Goal: Book appointment/travel/reservation

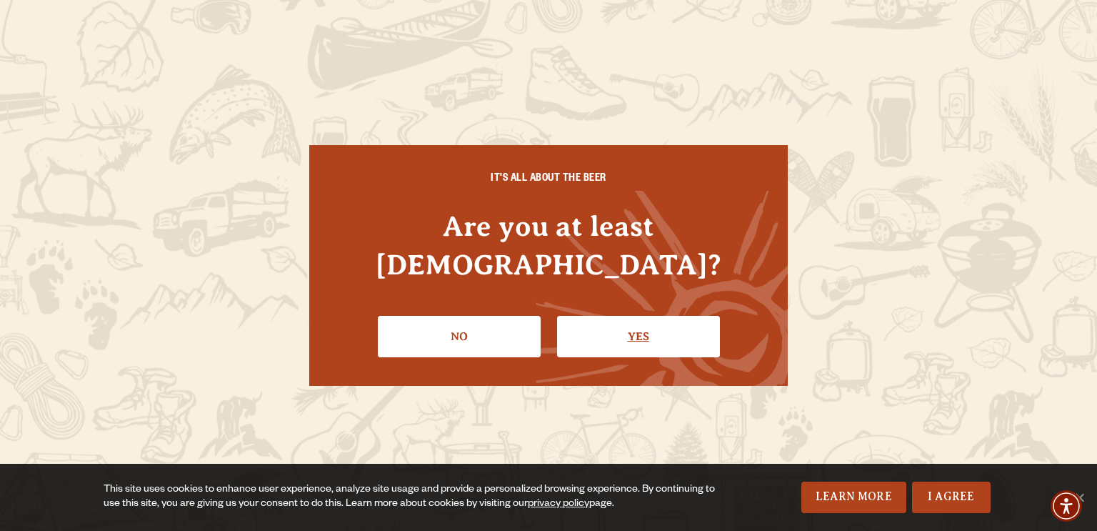
click at [613, 323] on link "Yes" at bounding box center [638, 336] width 163 height 41
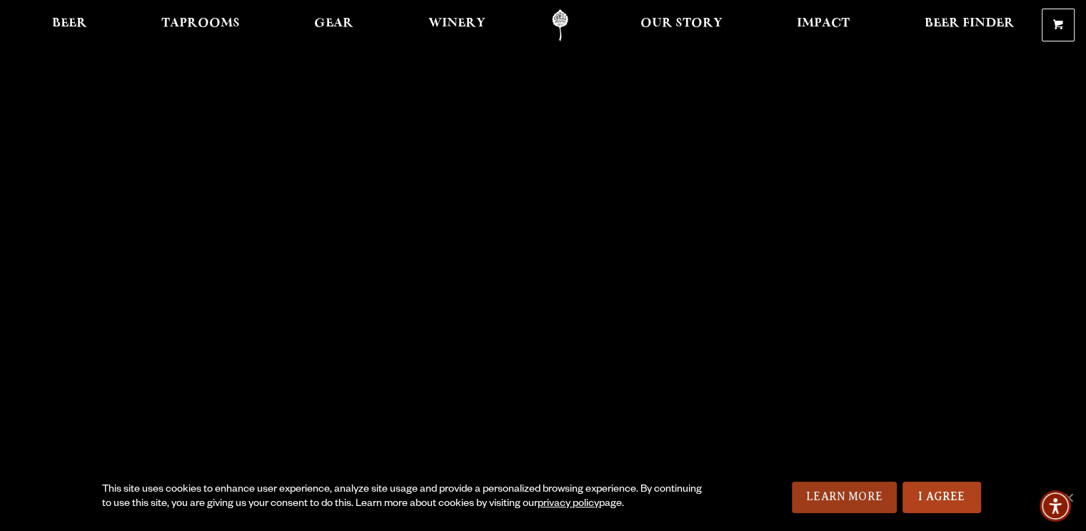
click at [883, 491] on link "Learn More" at bounding box center [844, 496] width 105 height 31
click at [474, 24] on span "Winery" at bounding box center [456, 23] width 57 height 11
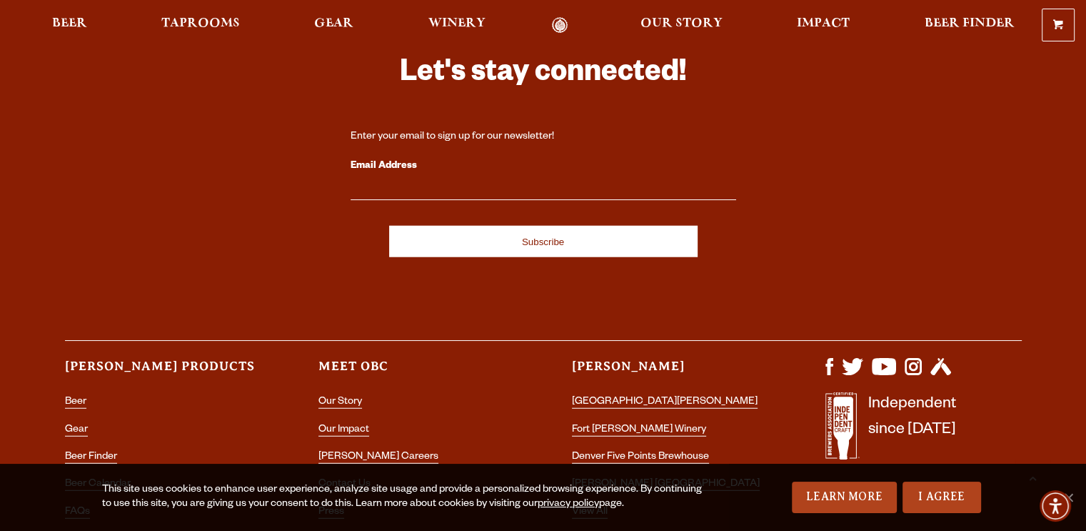
scroll to position [3285, 0]
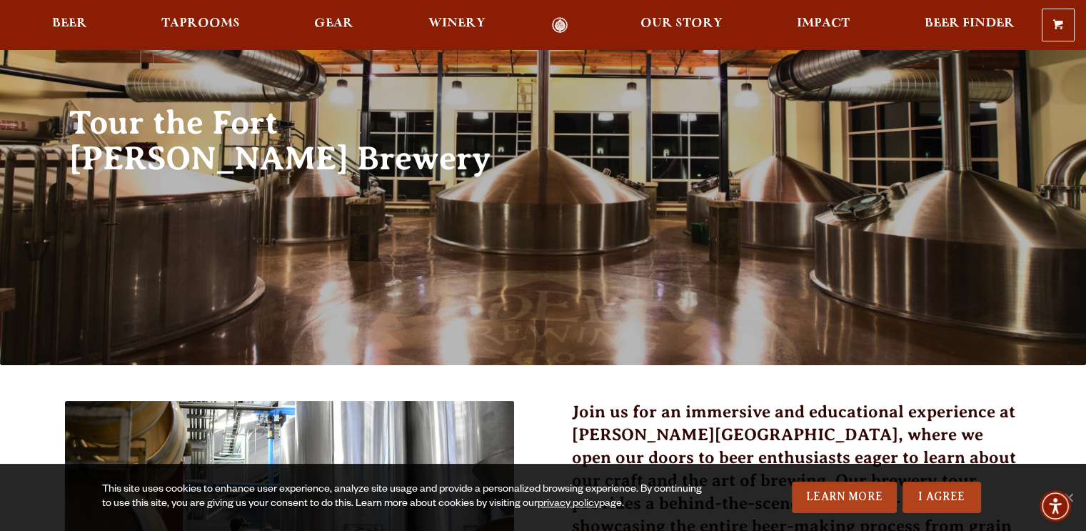
scroll to position [214, 0]
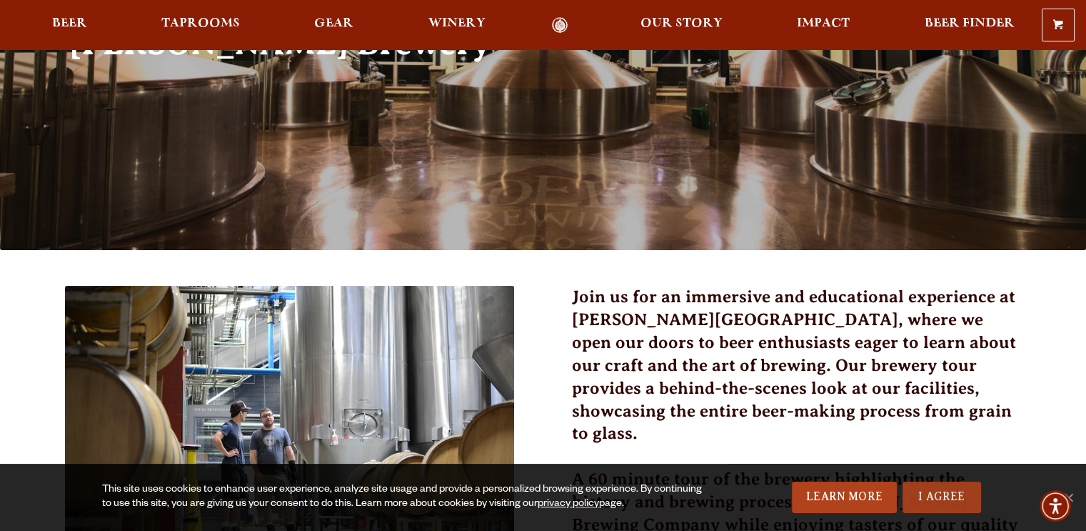
click at [951, 496] on link "I Agree" at bounding box center [942, 496] width 79 height 31
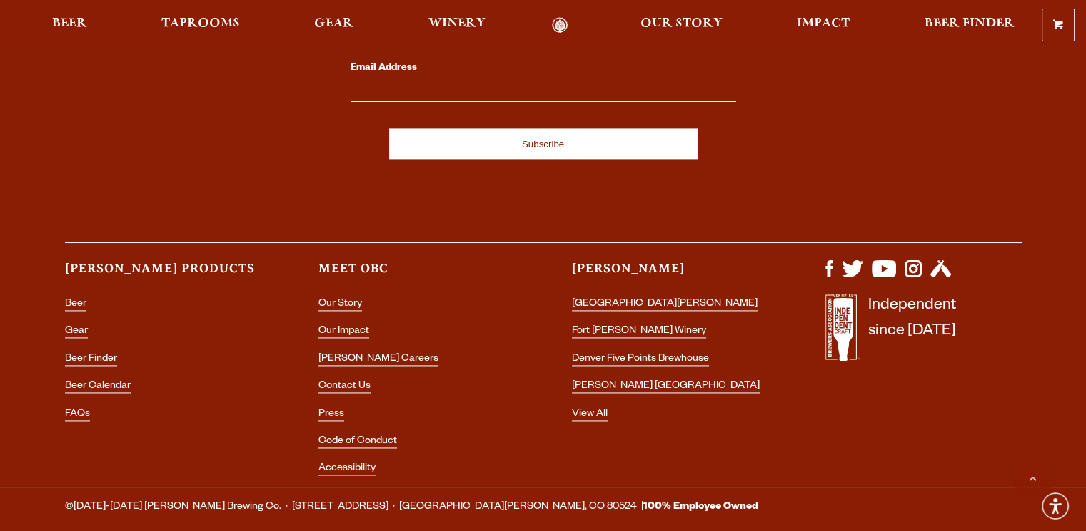
scroll to position [2037, 0]
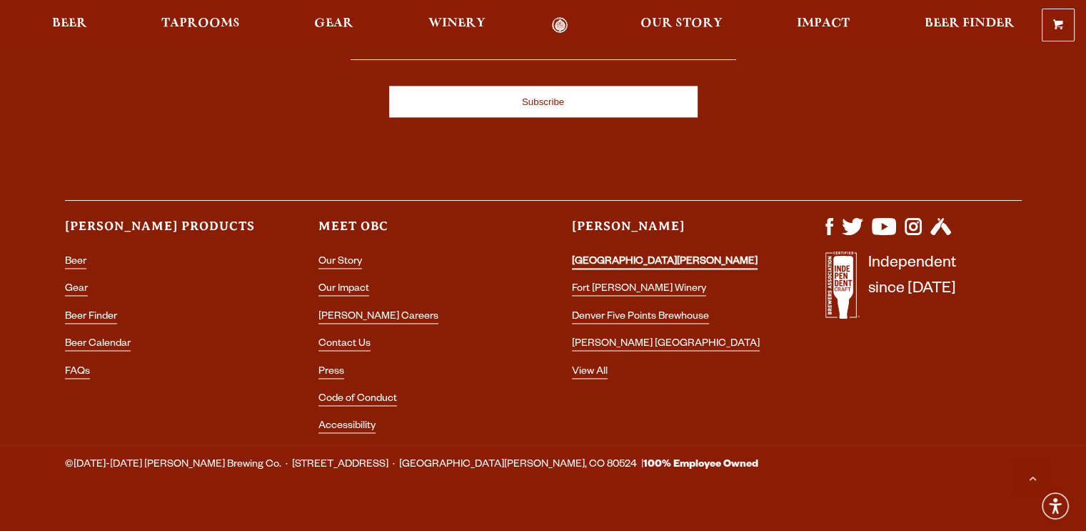
click at [631, 256] on link "[GEOGRAPHIC_DATA][PERSON_NAME]" at bounding box center [665, 262] width 186 height 13
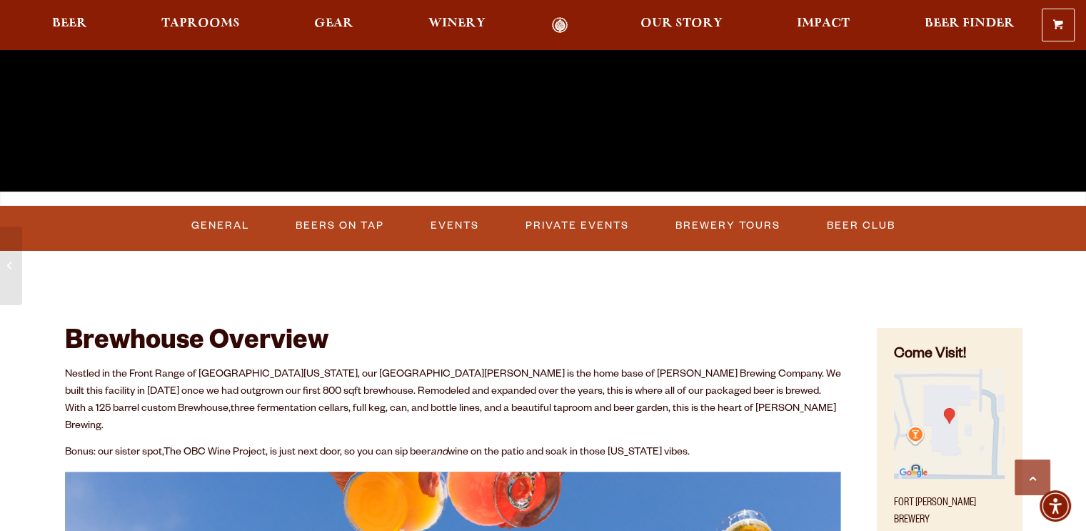
scroll to position [428, 0]
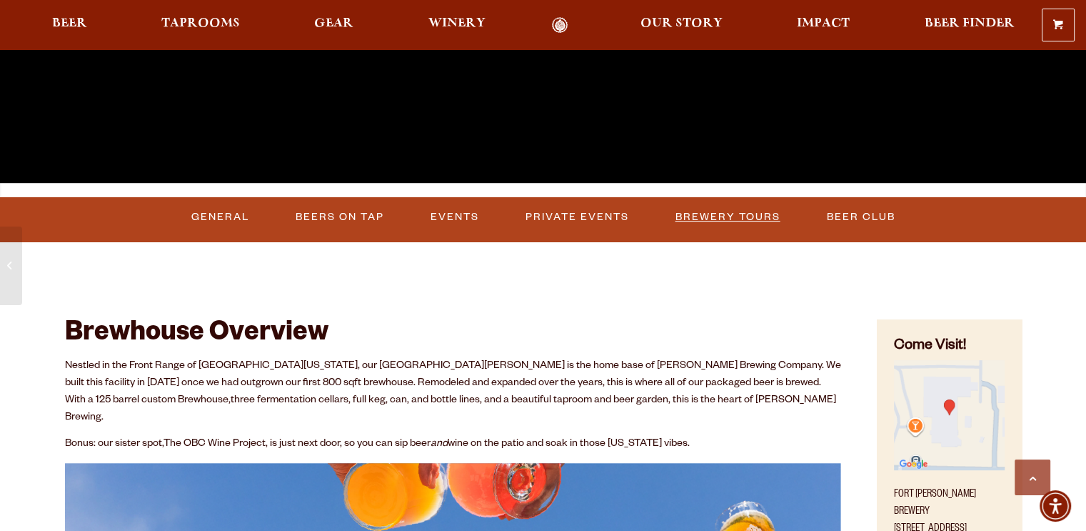
click at [699, 216] on link "Brewery Tours" at bounding box center [728, 217] width 116 height 33
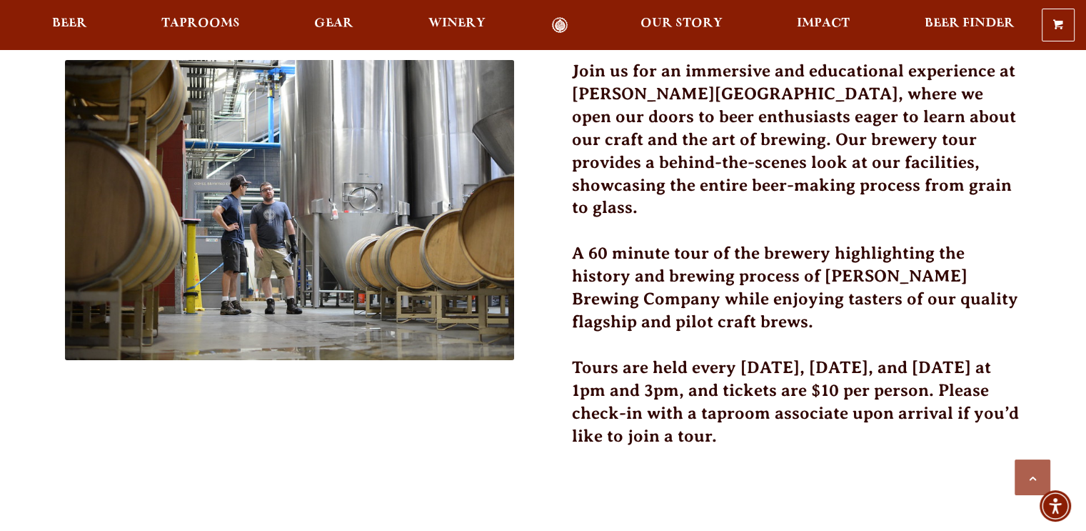
scroll to position [428, 0]
